Goal: Task Accomplishment & Management: Manage account settings

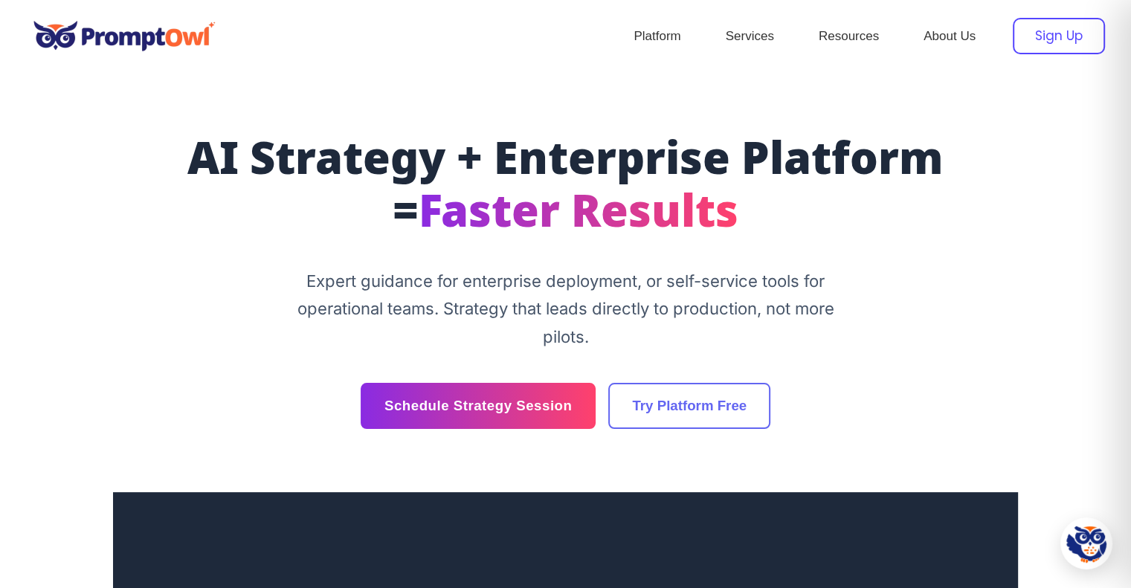
click at [1057, 31] on div "Sign Up" at bounding box center [1059, 36] width 92 height 36
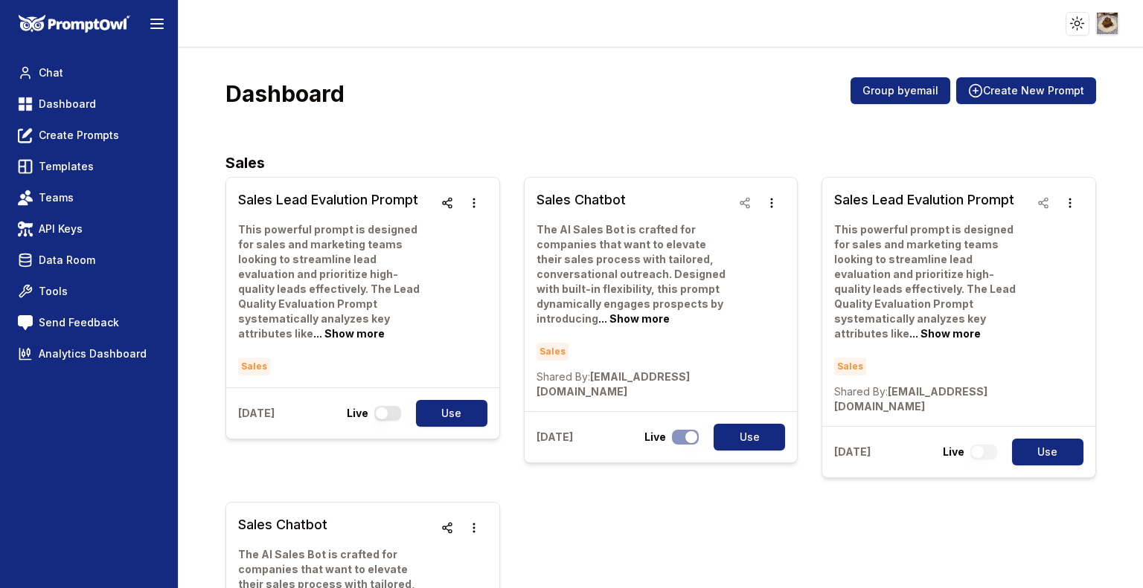
click at [1110, 20] on html "Toggle theme Toggle user menu Chat Dashboard Create Prompts Templates Teams API…" at bounding box center [571, 294] width 1143 height 588
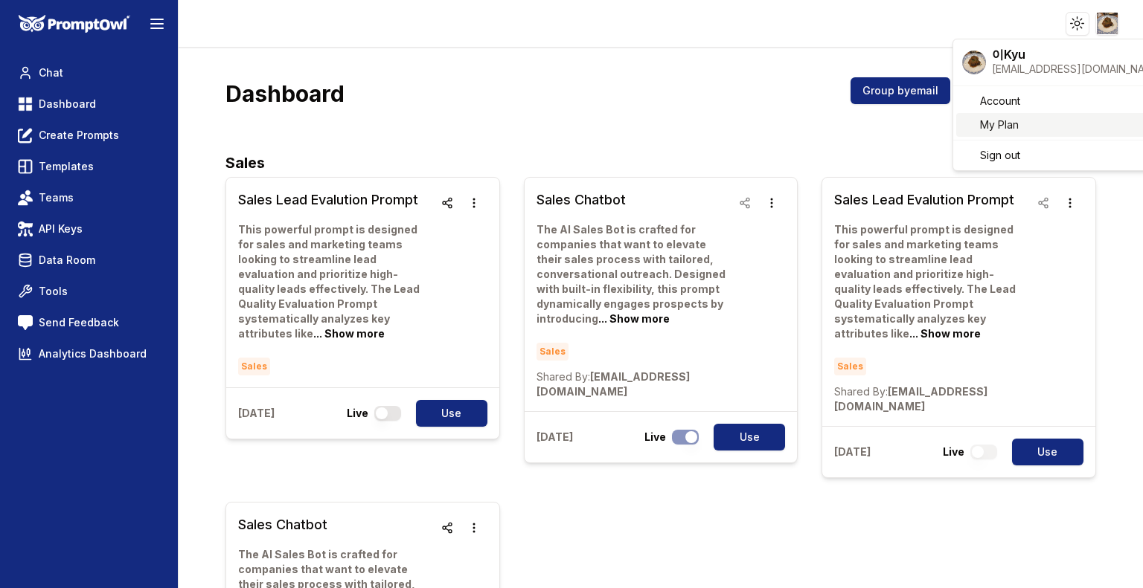
click at [1024, 127] on link "My Plan" at bounding box center [1062, 125] width 213 height 24
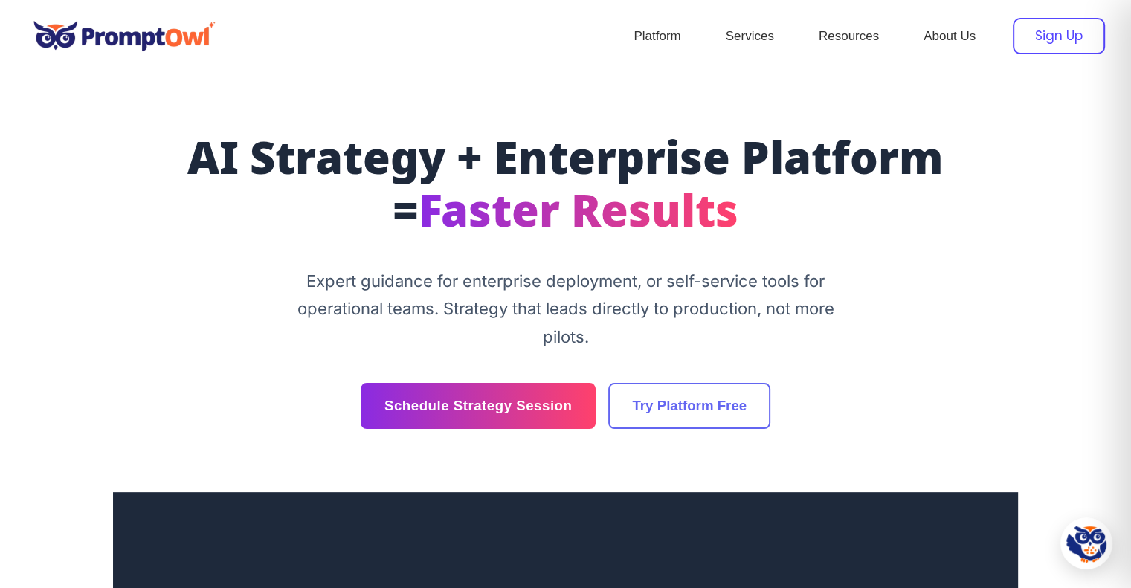
click at [1062, 48] on div "Sign Up" at bounding box center [1059, 36] width 92 height 36
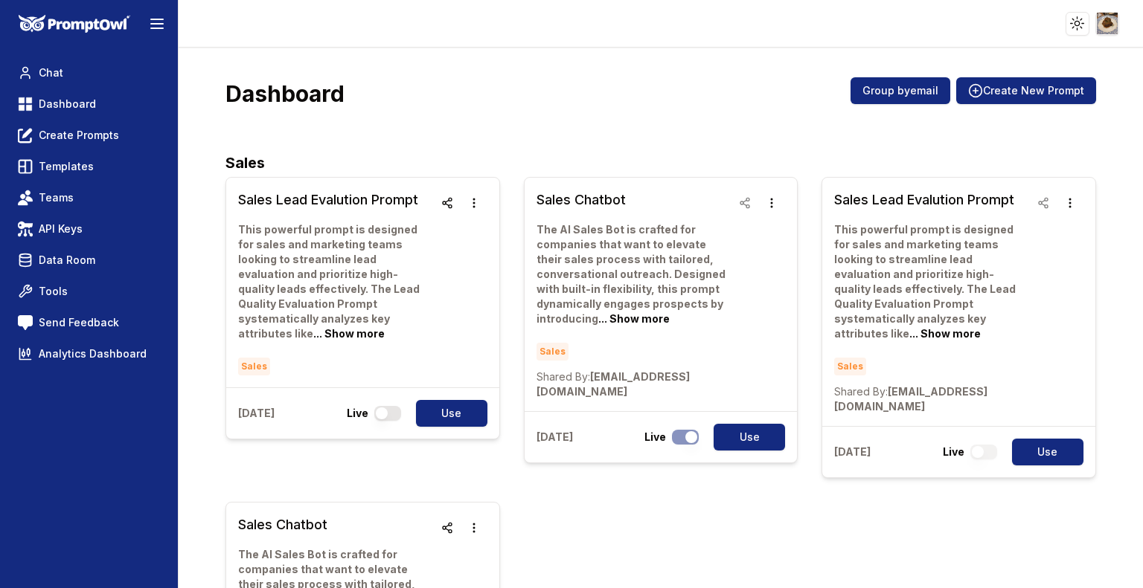
click at [1115, 22] on html "Toggle theme Toggle user menu Chat Dashboard Create Prompts Templates Teams API…" at bounding box center [571, 294] width 1143 height 588
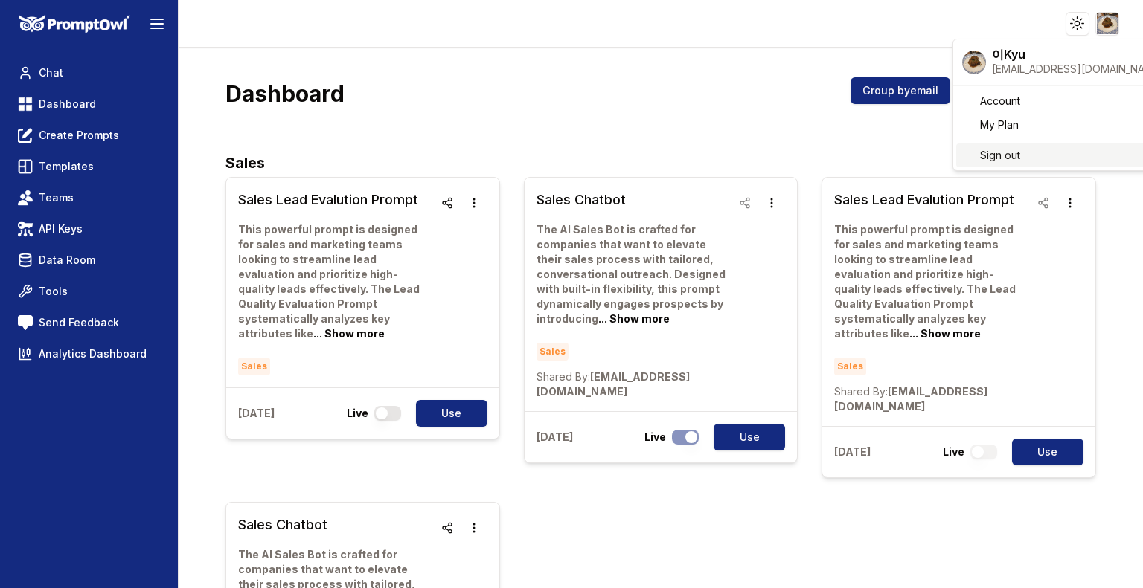
click at [1003, 160] on span "Sign out" at bounding box center [1000, 155] width 40 height 15
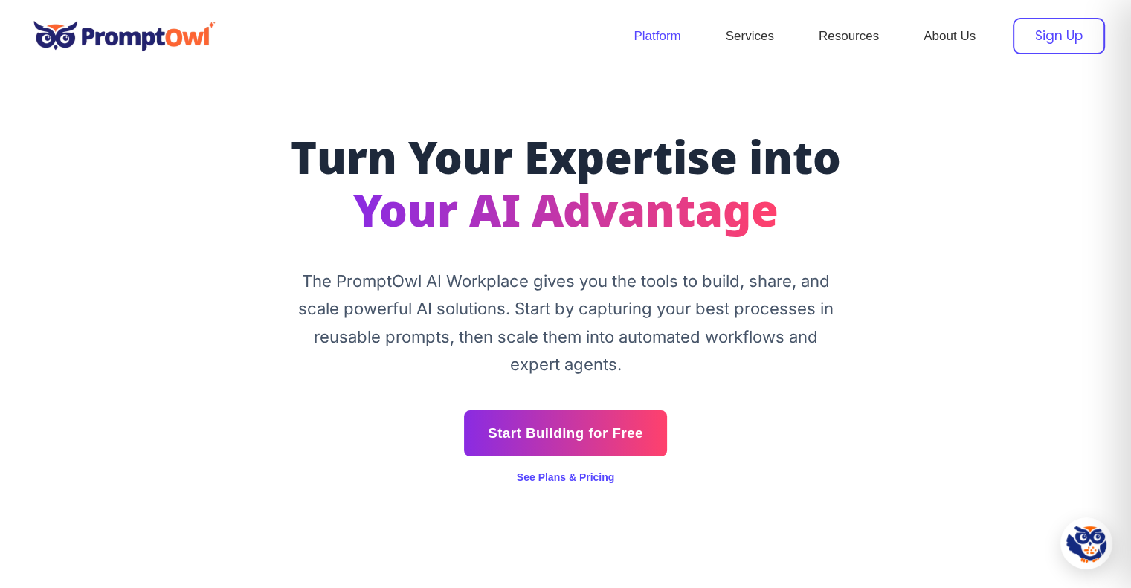
click at [1067, 35] on div "Sign Up" at bounding box center [1059, 36] width 92 height 36
